Goal: Find specific page/section: Find specific page/section

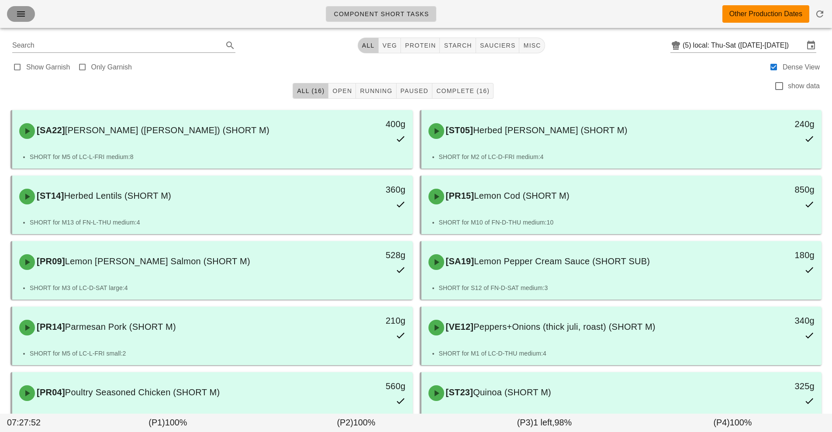
click at [28, 17] on button "button" at bounding box center [21, 14] width 28 height 16
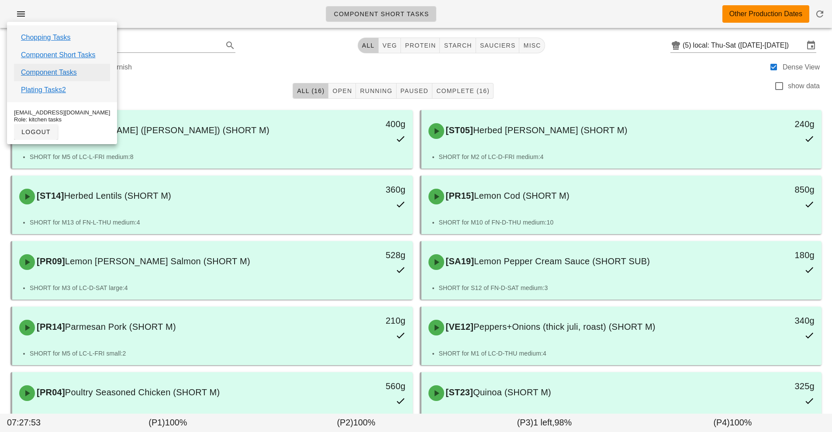
click at [58, 73] on link "Component Tasks" at bounding box center [49, 72] width 56 height 10
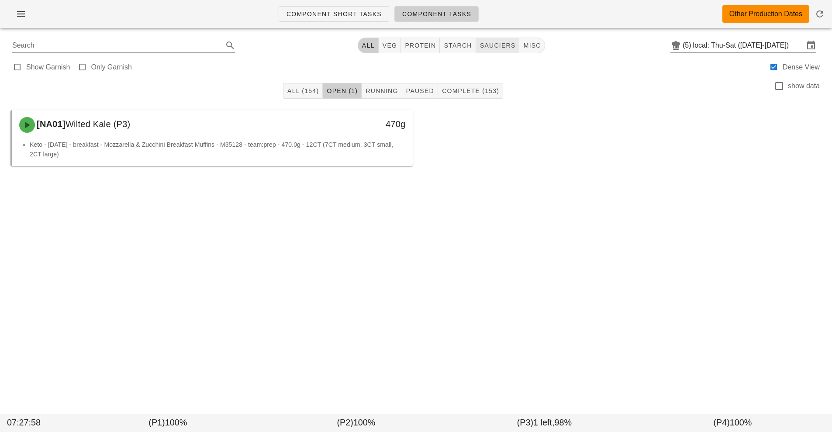
click at [503, 48] on span "sauciers" at bounding box center [498, 45] width 36 height 7
type input "team:sauciers"
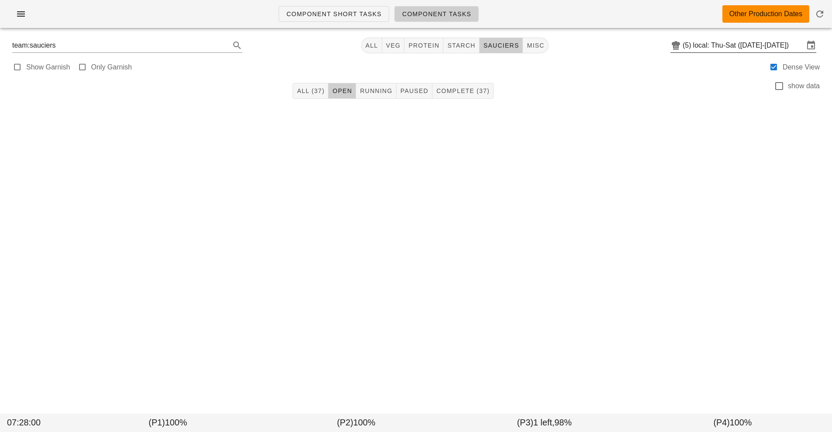
click at [720, 42] on input "local: Thu-Sat ([DATE]-[DATE])" at bounding box center [748, 45] width 111 height 14
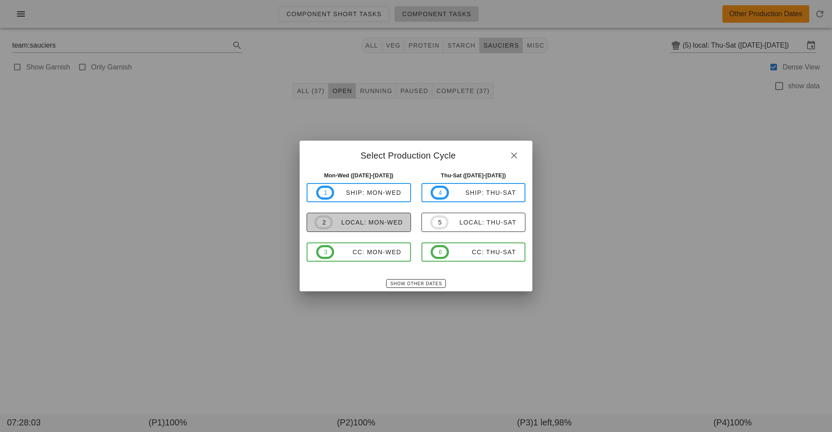
click at [377, 227] on span "2 local: Mon-Wed" at bounding box center [359, 222] width 89 height 14
type input "local: Mon-Wed ([DATE]-[DATE])"
